Goal: Task Accomplishment & Management: Complete application form

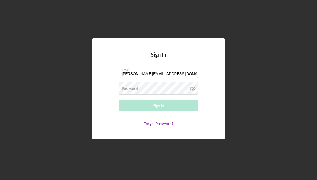
type input "[PERSON_NAME][EMAIL_ADDRESS][DOMAIN_NAME]"
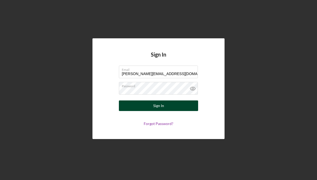
click at [174, 105] on button "Sign In" at bounding box center [158, 105] width 79 height 11
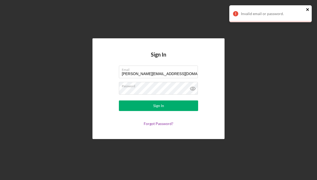
click at [309, 8] on icon "close" at bounding box center [308, 9] width 4 height 4
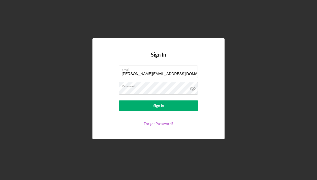
click at [168, 122] on link "Forgot Password?" at bounding box center [159, 123] width 30 height 4
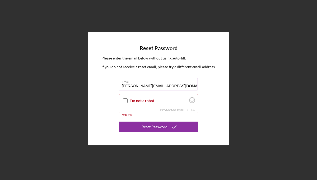
type input "[PERSON_NAME][EMAIL_ADDRESS][DOMAIN_NAME]"
click at [124, 102] on input "I'm not a robot" at bounding box center [125, 100] width 5 height 5
checkbox input "true"
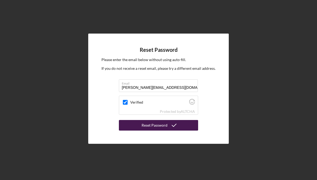
click at [157, 124] on div "Reset Password" at bounding box center [155, 125] width 26 height 11
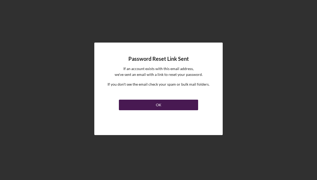
click at [167, 107] on button "OK" at bounding box center [158, 105] width 79 height 11
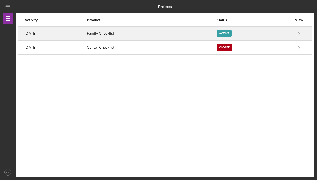
click at [231, 32] on div "Active" at bounding box center [224, 33] width 15 height 7
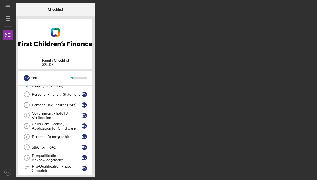
scroll to position [40, 0]
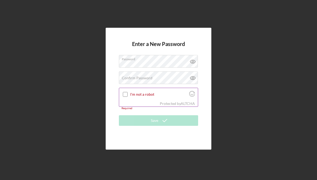
click at [136, 106] on div "Protected by [PERSON_NAME]" at bounding box center [158, 104] width 79 height 6
click at [137, 79] on label "Confirm Password" at bounding box center [137, 78] width 31 height 4
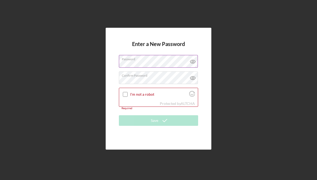
click at [193, 60] on icon at bounding box center [192, 61] width 13 height 13
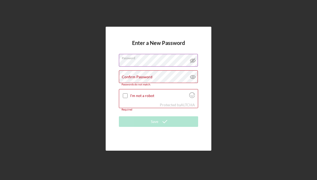
click at [158, 73] on div "Confirm Password Passwords do not match." at bounding box center [158, 78] width 79 height 16
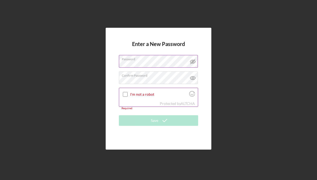
click at [126, 95] on input "I'm not a robot" at bounding box center [125, 94] width 5 height 5
checkbox input "true"
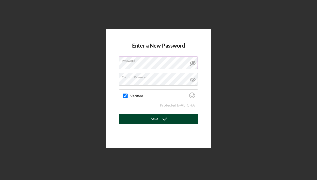
click at [162, 117] on icon "submit" at bounding box center [164, 118] width 13 height 13
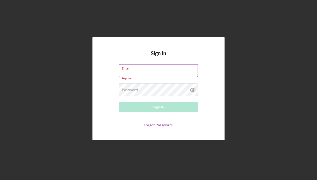
click at [178, 70] on label "Email" at bounding box center [160, 68] width 76 height 6
click at [178, 70] on input "Email" at bounding box center [158, 70] width 79 height 13
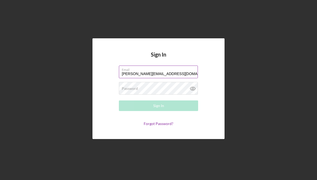
type input "[PERSON_NAME][EMAIL_ADDRESS][DOMAIN_NAME]"
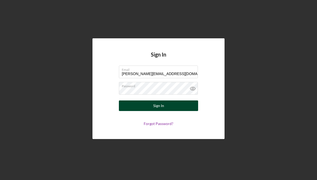
click at [167, 103] on button "Sign In" at bounding box center [158, 105] width 79 height 11
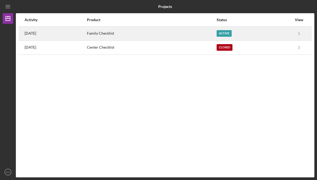
click at [231, 34] on div "Active" at bounding box center [224, 33] width 15 height 7
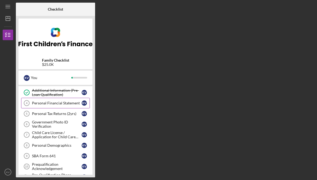
scroll to position [31, 0]
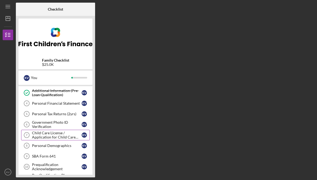
click at [45, 136] on div "Child Care License / Application for Child Care License" at bounding box center [57, 135] width 50 height 8
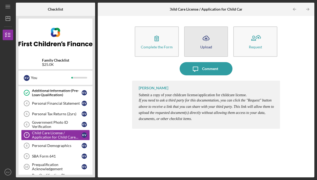
click at [206, 37] on icon "Icon/Upload" at bounding box center [206, 38] width 13 height 13
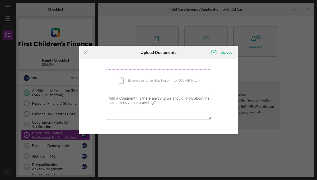
click at [171, 82] on div "Icon/Document Browse or drag files here (max 100MB total) Tap to choose files o…" at bounding box center [159, 81] width 106 height 22
click at [84, 51] on line at bounding box center [85, 52] width 3 height 3
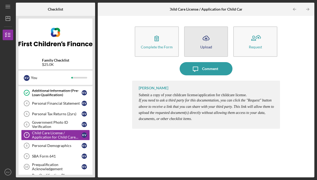
click at [203, 40] on icon "Icon/Upload" at bounding box center [206, 38] width 13 height 13
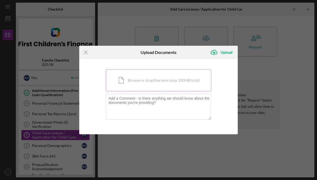
click at [154, 79] on div "Icon/Document Browse or drag files here (max 100MB total) Tap to choose files o…" at bounding box center [159, 81] width 106 height 22
click at [139, 79] on div "Icon/Document Browse or drag files here (max 100MB total) Tap to choose files o…" at bounding box center [159, 81] width 106 height 22
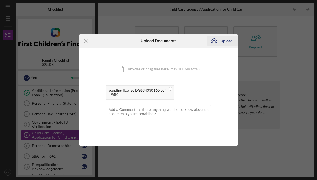
click at [224, 42] on div "Upload" at bounding box center [227, 41] width 12 height 11
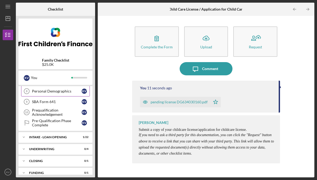
scroll to position [90, 0]
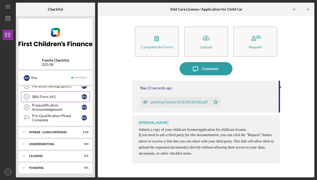
click at [55, 98] on div "SBA Form 641" at bounding box center [57, 97] width 50 height 4
